Goal: Find specific fact: Find specific fact

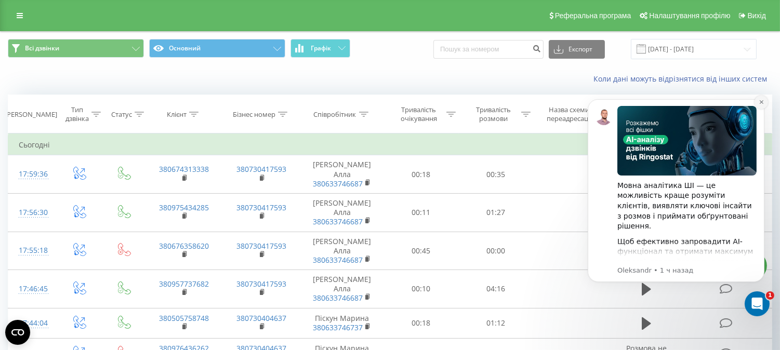
click at [760, 102] on icon "Dismiss notification" at bounding box center [760, 102] width 4 height 4
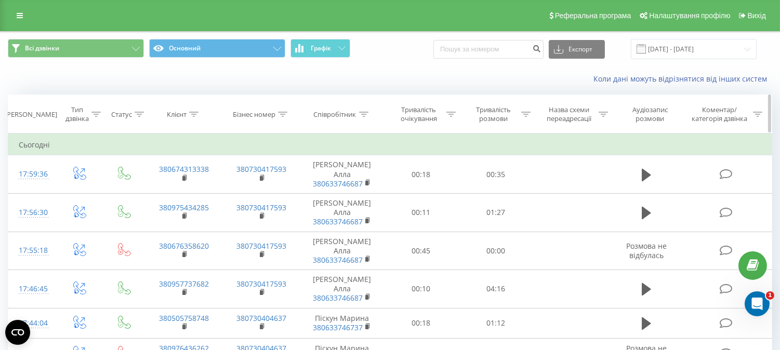
click at [361, 114] on icon at bounding box center [363, 114] width 9 height 5
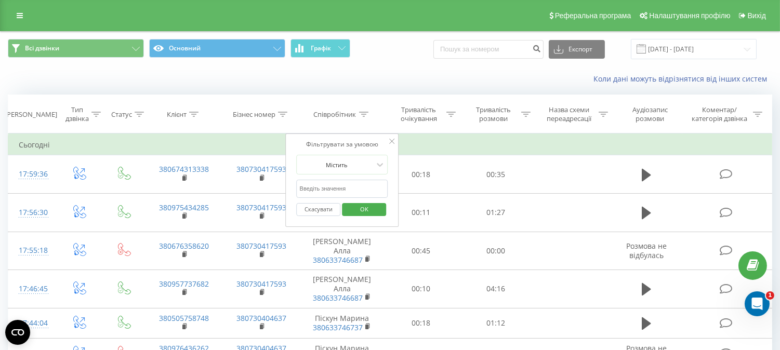
click at [348, 195] on input "text" at bounding box center [342, 189] width 91 height 18
type input "глав"
click at [365, 212] on span "OK" at bounding box center [364, 209] width 29 height 16
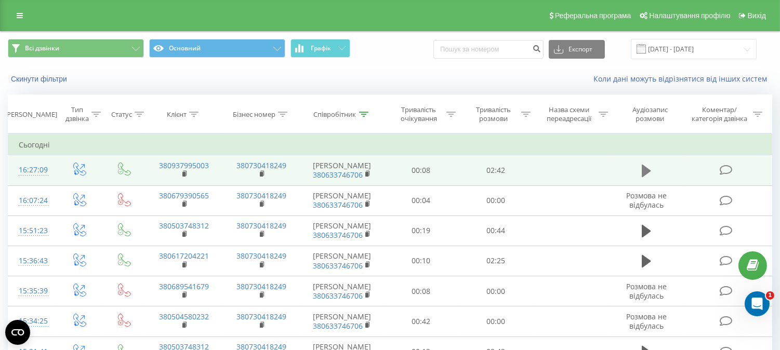
click at [641, 173] on icon at bounding box center [645, 171] width 9 height 12
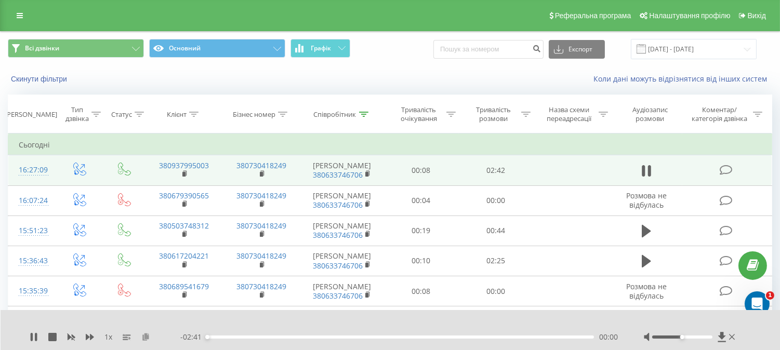
click at [146, 337] on icon at bounding box center [145, 336] width 9 height 7
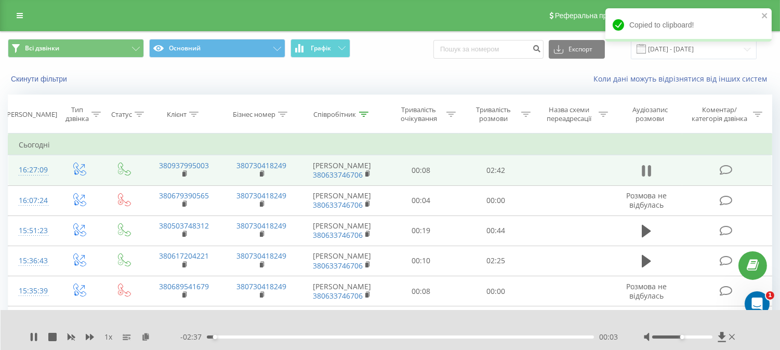
click at [647, 178] on icon at bounding box center [645, 171] width 9 height 15
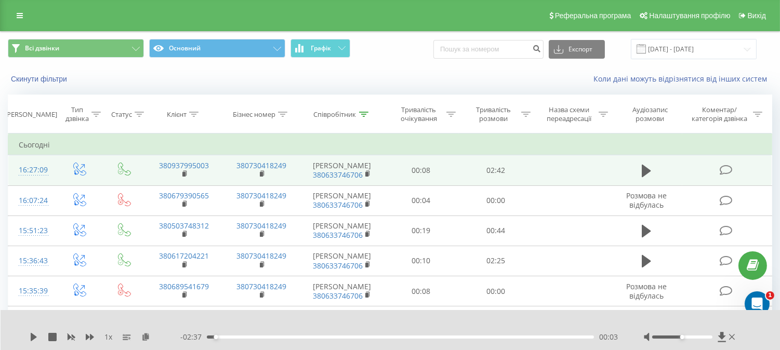
click at [139, 332] on div "1 x" at bounding box center [105, 337] width 151 height 10
click at [146, 338] on icon at bounding box center [145, 336] width 9 height 7
